Goal: Information Seeking & Learning: Check status

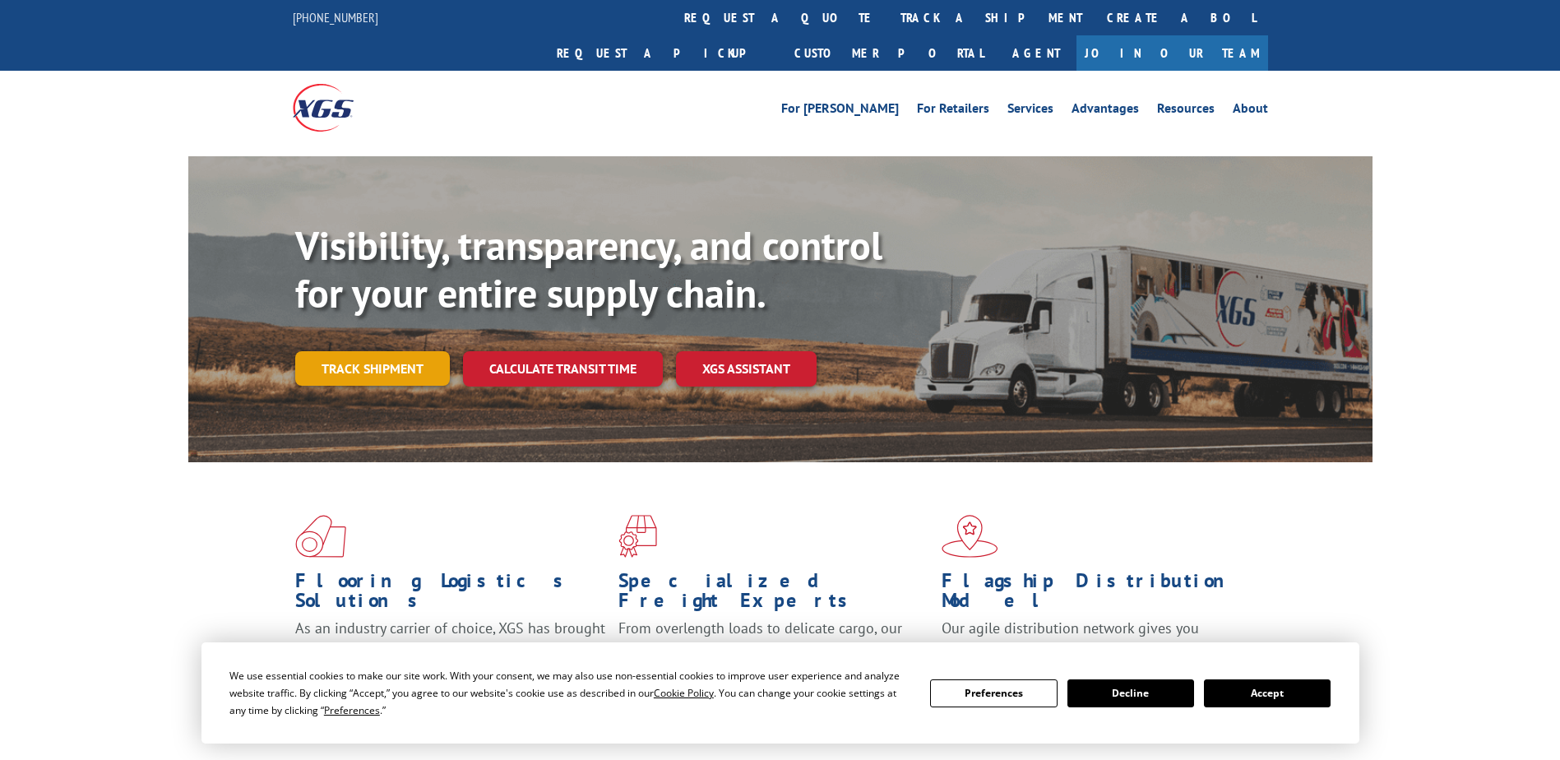
click at [408, 351] on link "Track shipment" at bounding box center [372, 368] width 155 height 35
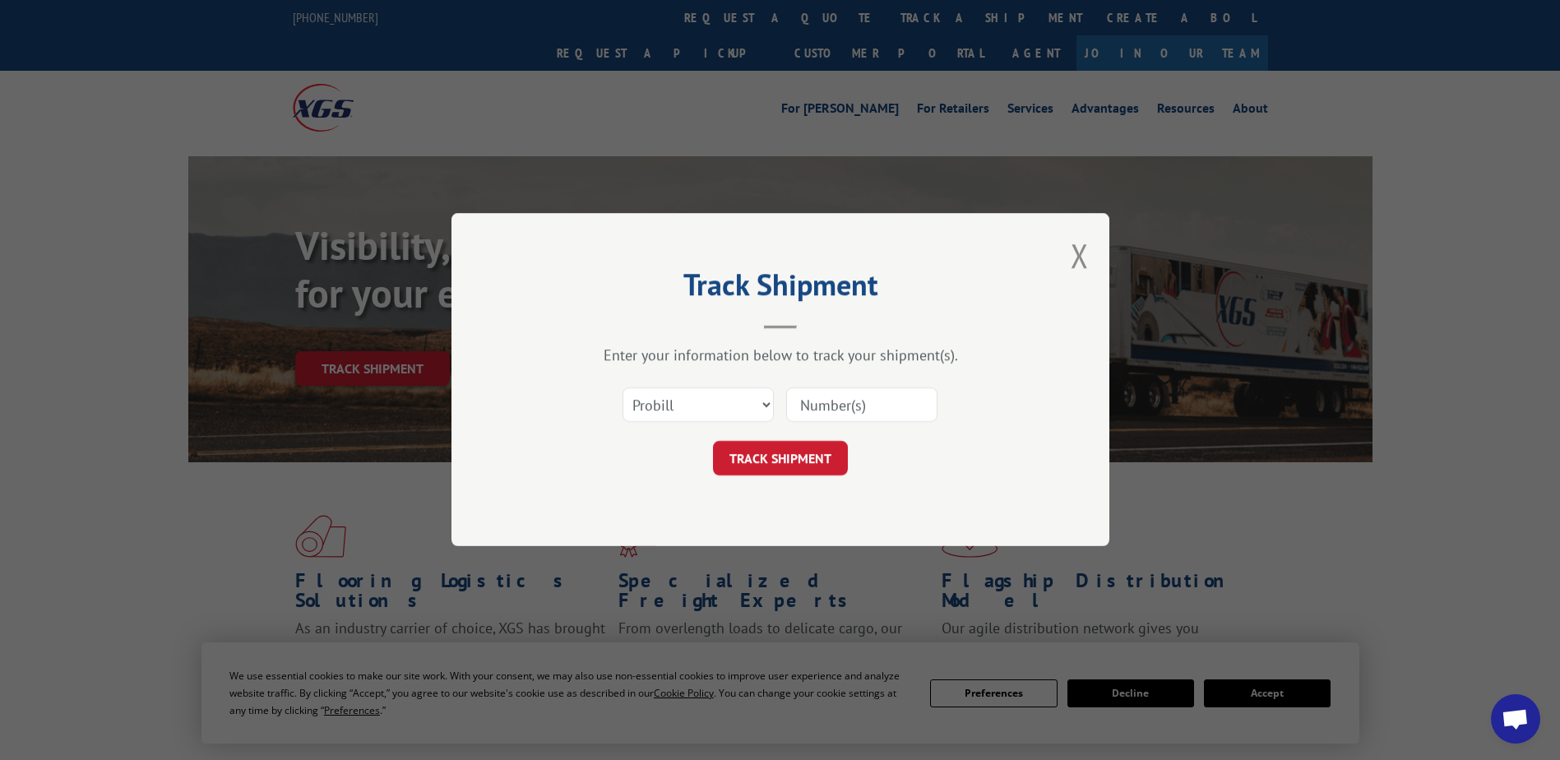
click at [844, 402] on input at bounding box center [861, 405] width 151 height 35
paste input "2873523"
type input "2873523"
click at [716, 397] on select "Select category... Probill BOL PO" at bounding box center [698, 405] width 151 height 35
select select "bol"
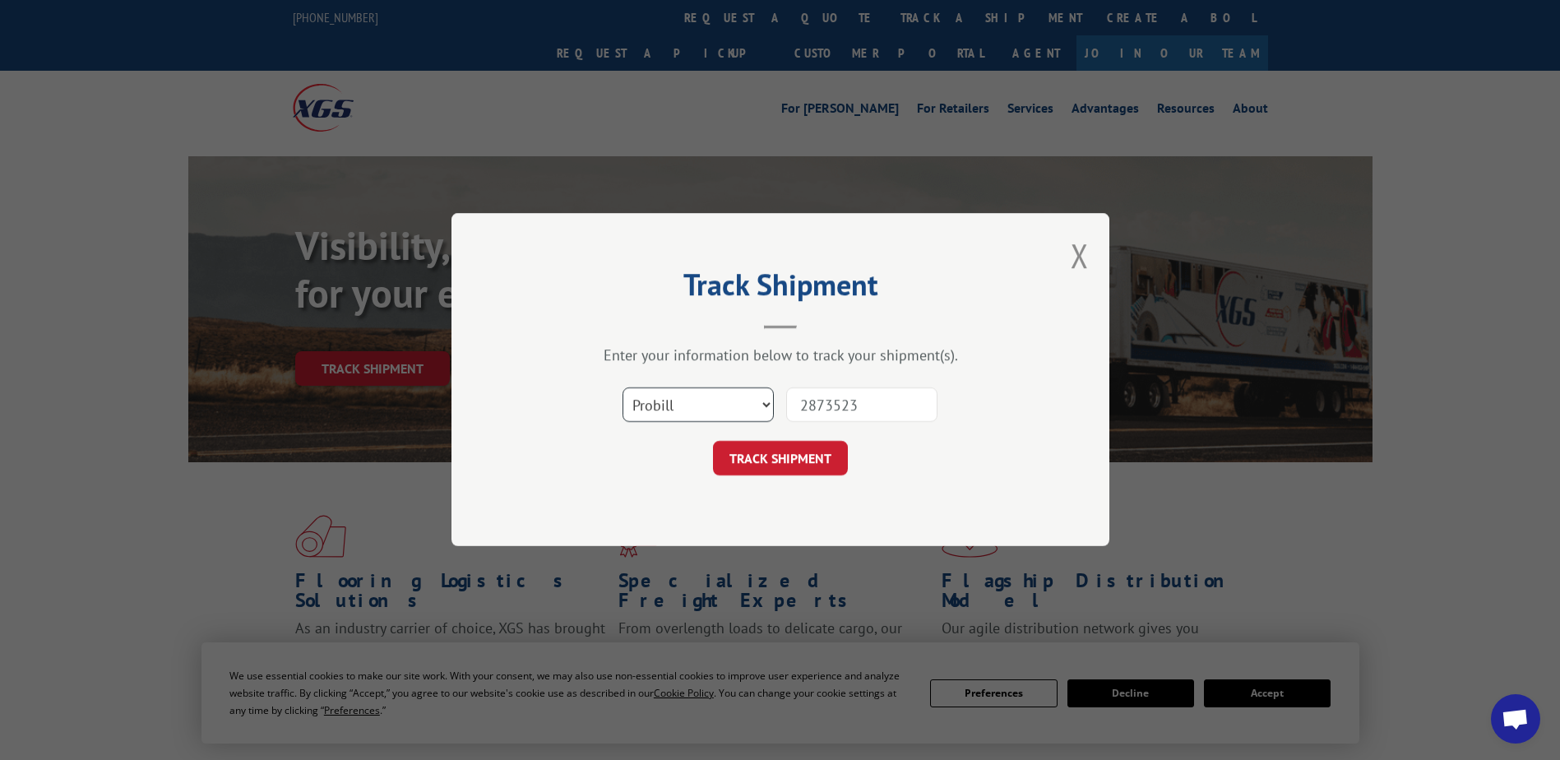
click at [623, 388] on select "Select category... Probill BOL PO" at bounding box center [698, 405] width 151 height 35
click at [785, 463] on button "TRACK SHIPMENT" at bounding box center [780, 459] width 135 height 35
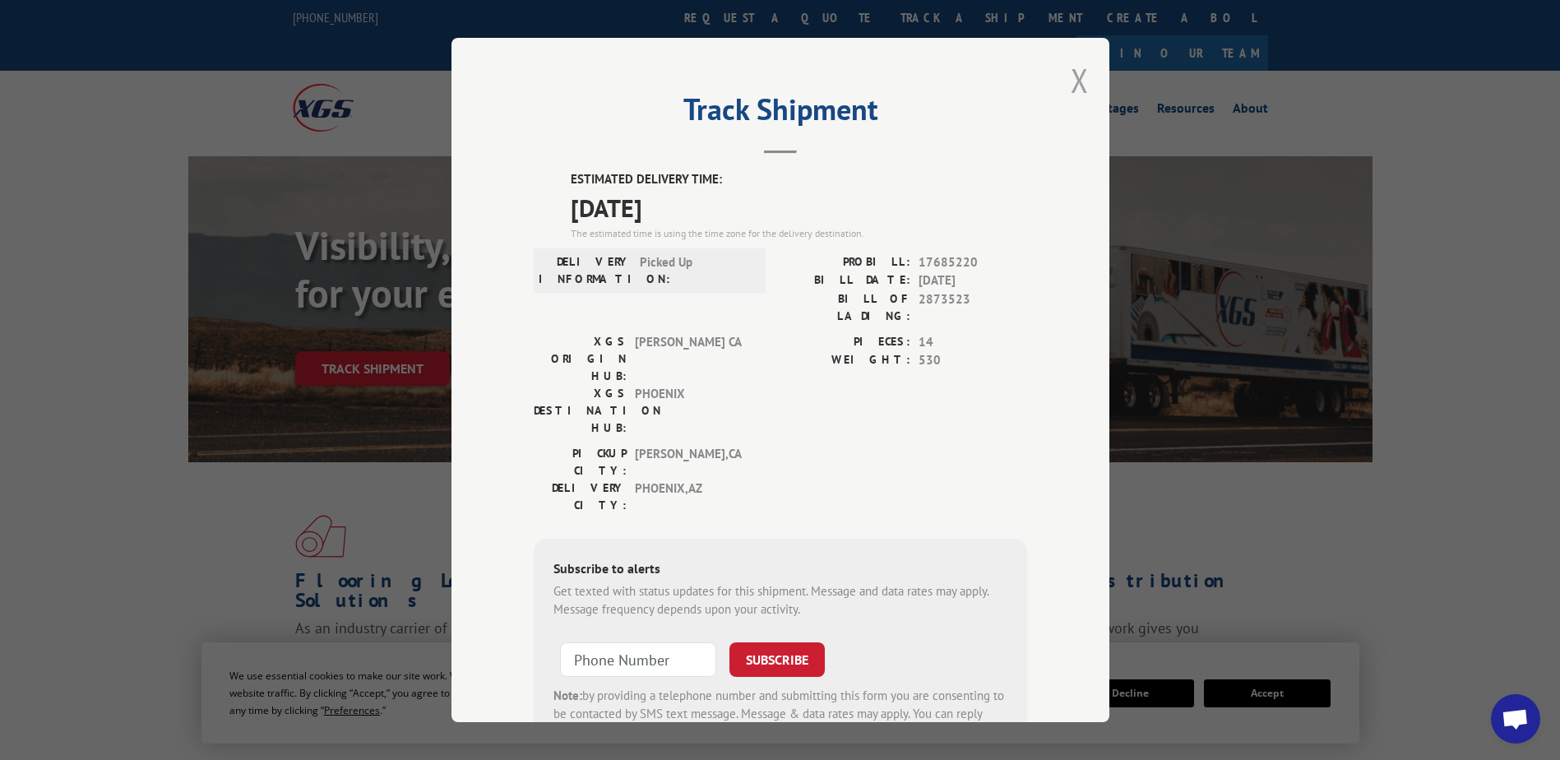
click at [1072, 83] on button "Close modal" at bounding box center [1080, 80] width 18 height 44
